Goal: Information Seeking & Learning: Learn about a topic

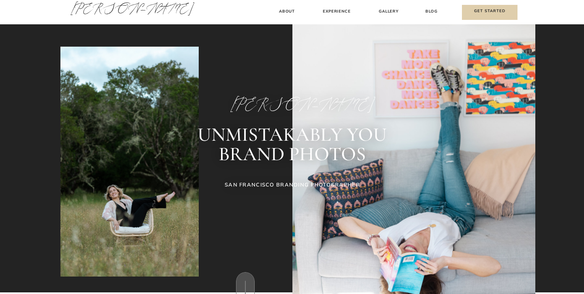
click at [346, 9] on h3 "Experience" at bounding box center [337, 12] width 36 height 9
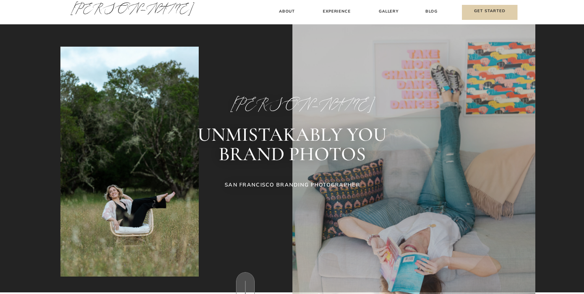
scroll to position [65, 0]
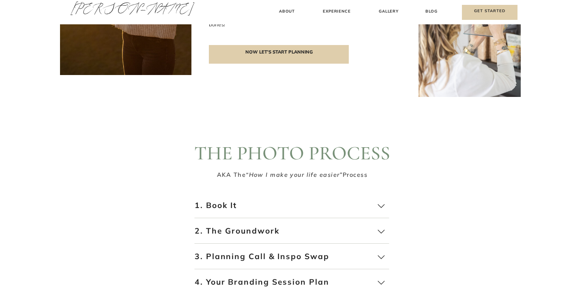
scroll to position [1273, 0]
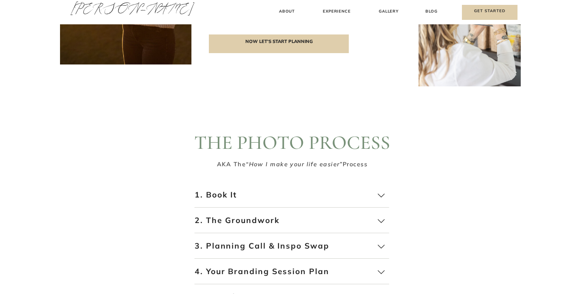
click at [275, 226] on p "2. The Groundwork" at bounding box center [292, 224] width 195 height 19
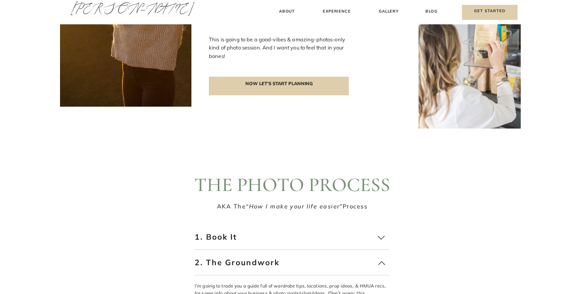
scroll to position [1453, 0]
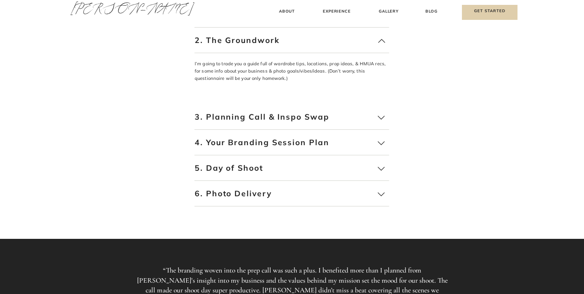
click at [325, 175] on p "5. Day of Shoot" at bounding box center [292, 172] width 195 height 19
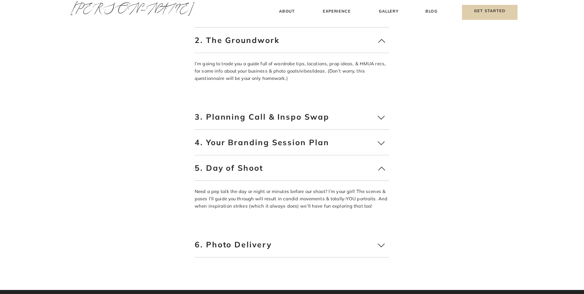
click at [346, 140] on p "4. Your Branding Session Plan" at bounding box center [292, 146] width 195 height 19
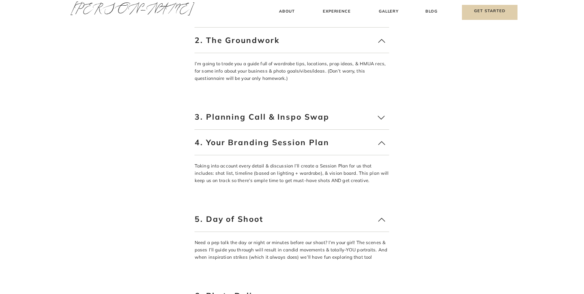
click at [356, 125] on p "3. Planning Call & Inspo Swap" at bounding box center [292, 121] width 195 height 19
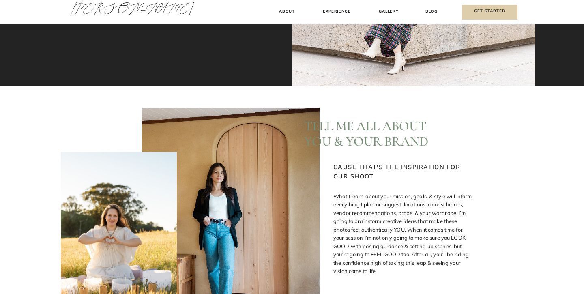
scroll to position [0, 0]
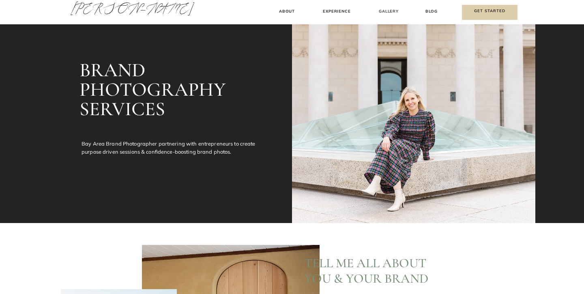
click at [391, 13] on h3 "Gallery" at bounding box center [388, 12] width 27 height 9
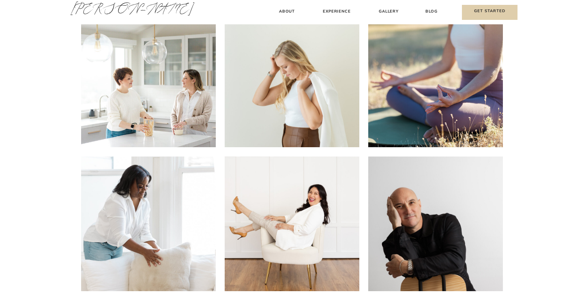
scroll to position [220, 0]
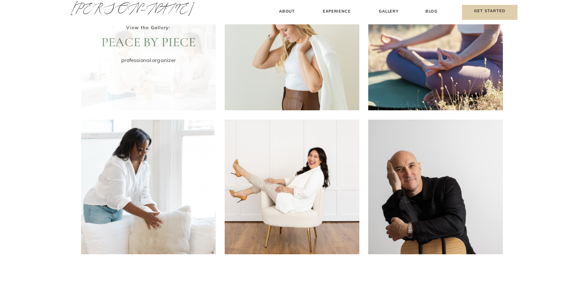
click at [184, 70] on div at bounding box center [148, 43] width 135 height 135
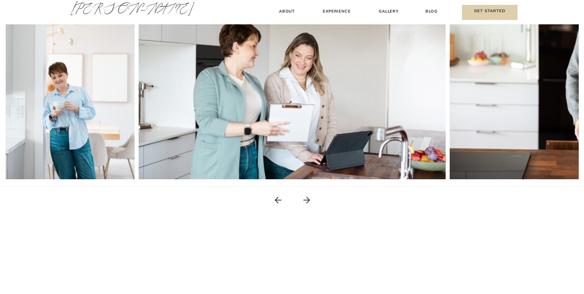
scroll to position [133, 0]
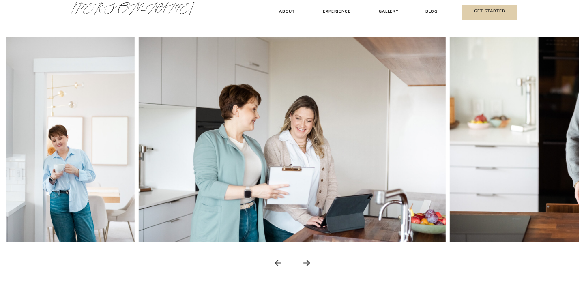
click at [308, 263] on icon at bounding box center [307, 263] width 7 height 7
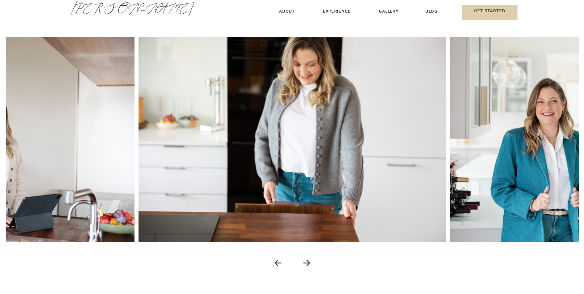
click at [307, 262] on icon at bounding box center [307, 263] width 10 height 10
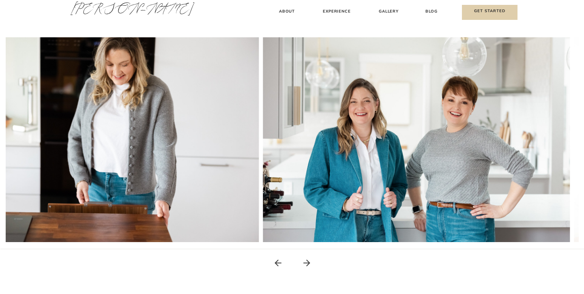
click at [307, 262] on icon at bounding box center [307, 263] width 10 height 10
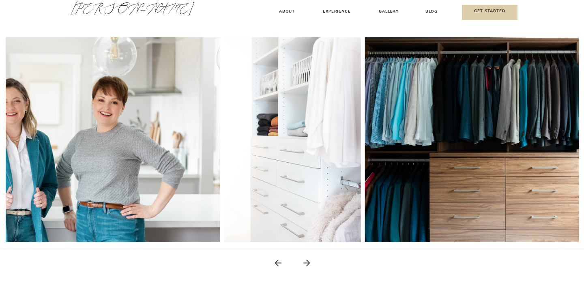
click at [307, 262] on icon at bounding box center [307, 263] width 10 height 10
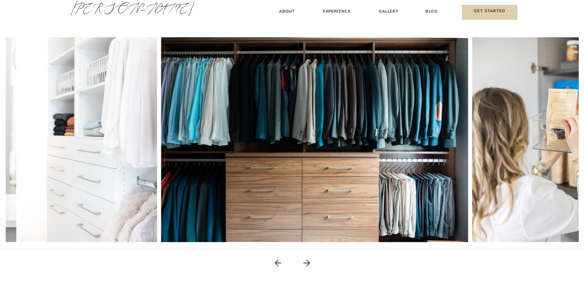
click at [307, 262] on icon at bounding box center [307, 263] width 10 height 10
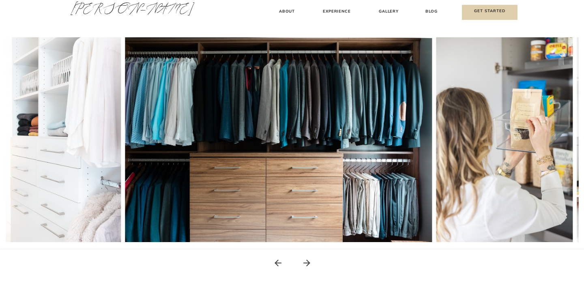
click at [307, 262] on icon at bounding box center [307, 263] width 10 height 10
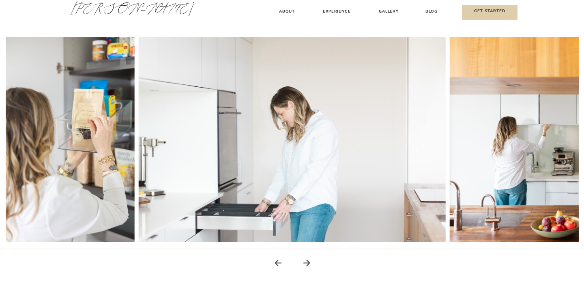
scroll to position [0, 0]
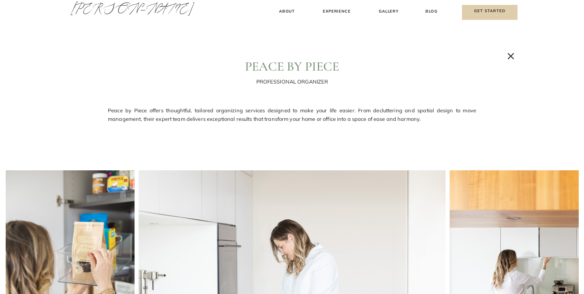
click at [391, 10] on h3 "Gallery" at bounding box center [388, 12] width 27 height 9
click at [435, 12] on h3 "Blog" at bounding box center [431, 12] width 19 height 9
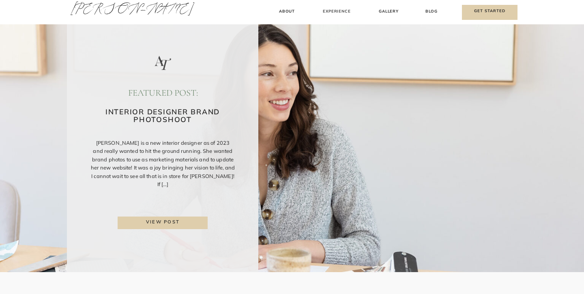
click at [345, 9] on h3 "Experience" at bounding box center [337, 12] width 36 height 9
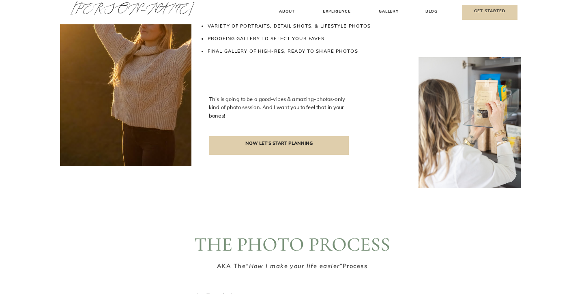
scroll to position [1436, 0]
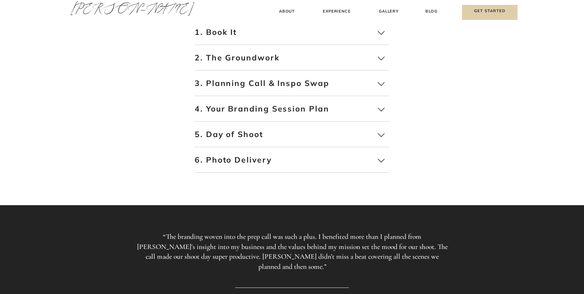
click at [347, 84] on p "3. Planning Call & Inspo Swap" at bounding box center [292, 87] width 195 height 19
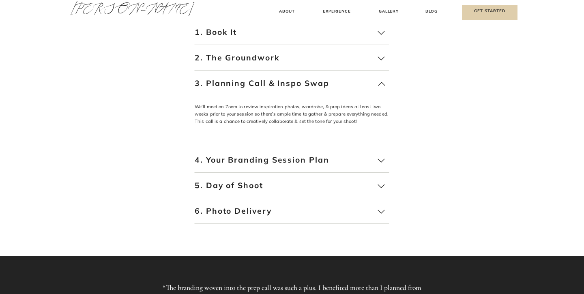
click at [291, 8] on p "AKA The “How I make your life easier” Process" at bounding box center [292, 3] width 193 height 13
click at [287, 9] on h3 "About" at bounding box center [287, 12] width 24 height 9
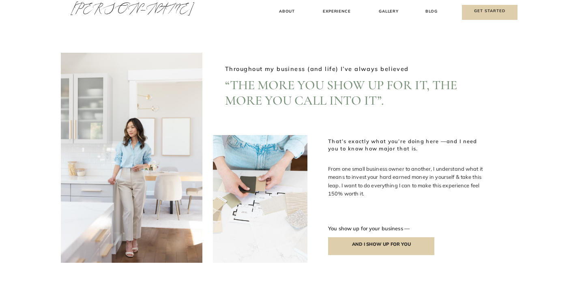
scroll to position [1000, 0]
